Goal: Browse casually

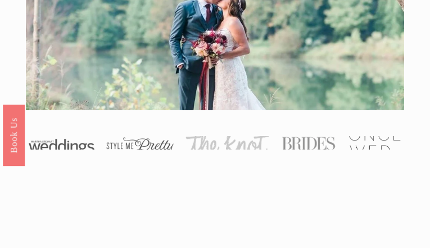
scroll to position [2008, 0]
